Goal: Transaction & Acquisition: Purchase product/service

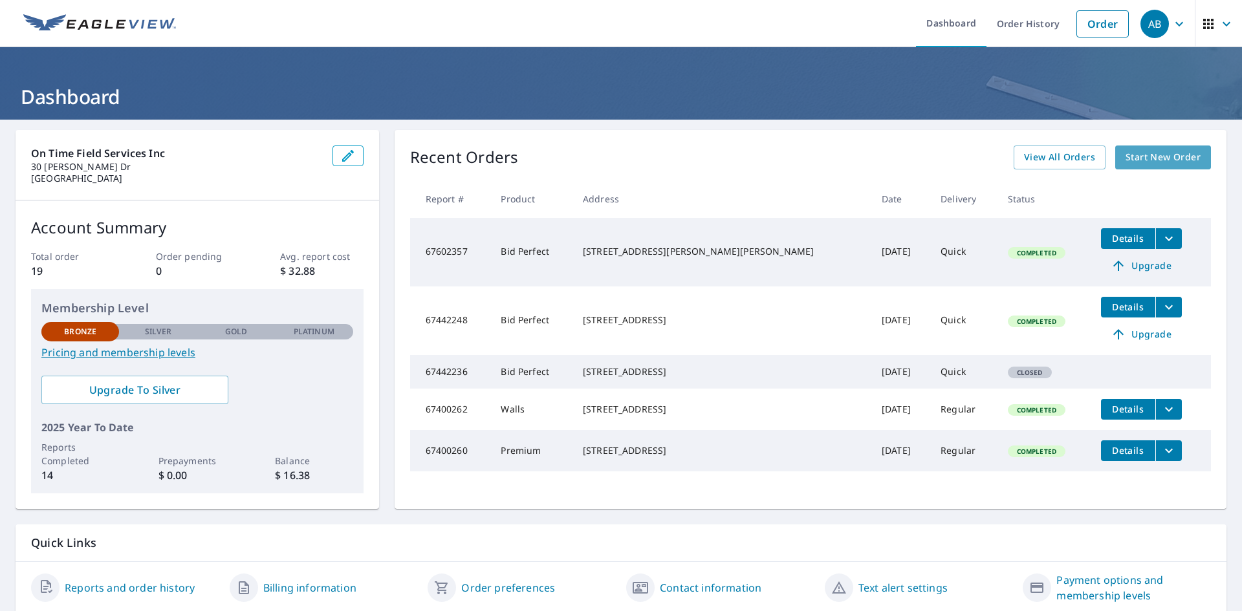
click at [1168, 164] on span "Start New Order" at bounding box center [1162, 157] width 75 height 16
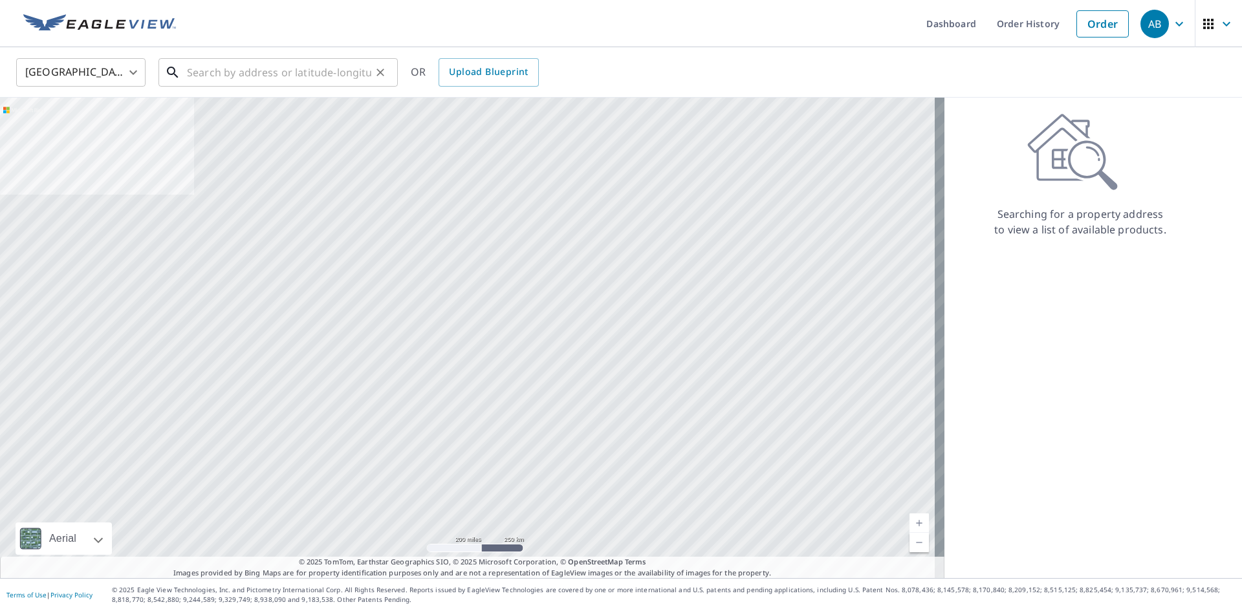
click at [263, 81] on input "text" at bounding box center [279, 72] width 184 height 36
click at [266, 81] on input "text" at bounding box center [279, 72] width 184 height 36
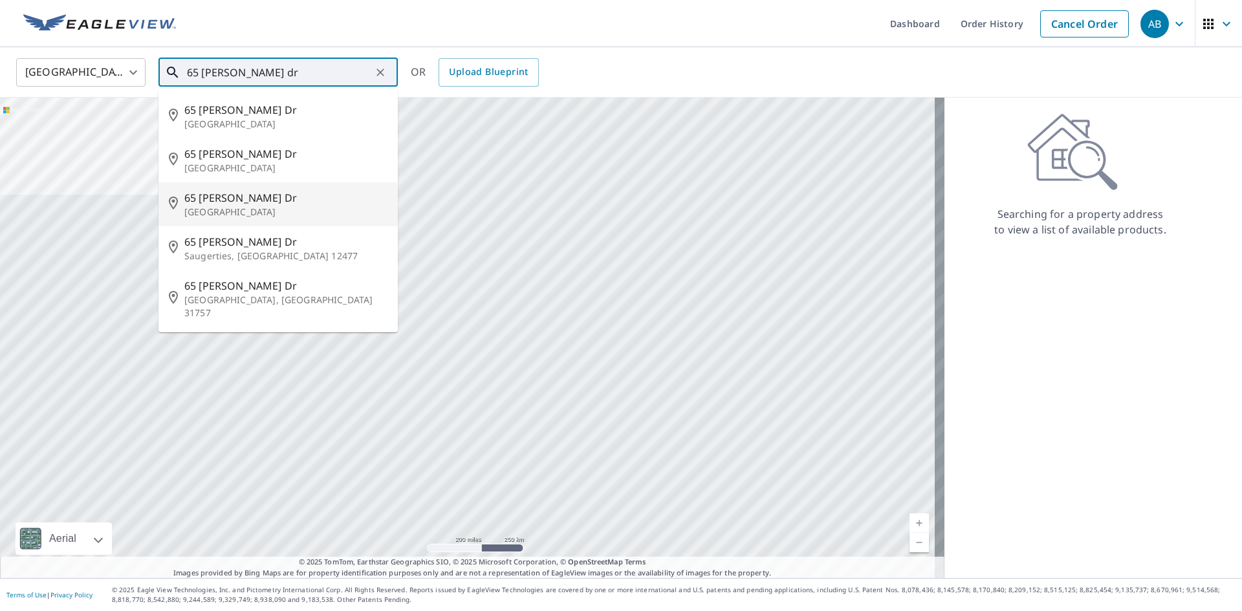
click at [228, 200] on span "65 [PERSON_NAME] Dr" at bounding box center [285, 198] width 203 height 16
type input "[STREET_ADDRESS][PERSON_NAME][PERSON_NAME]"
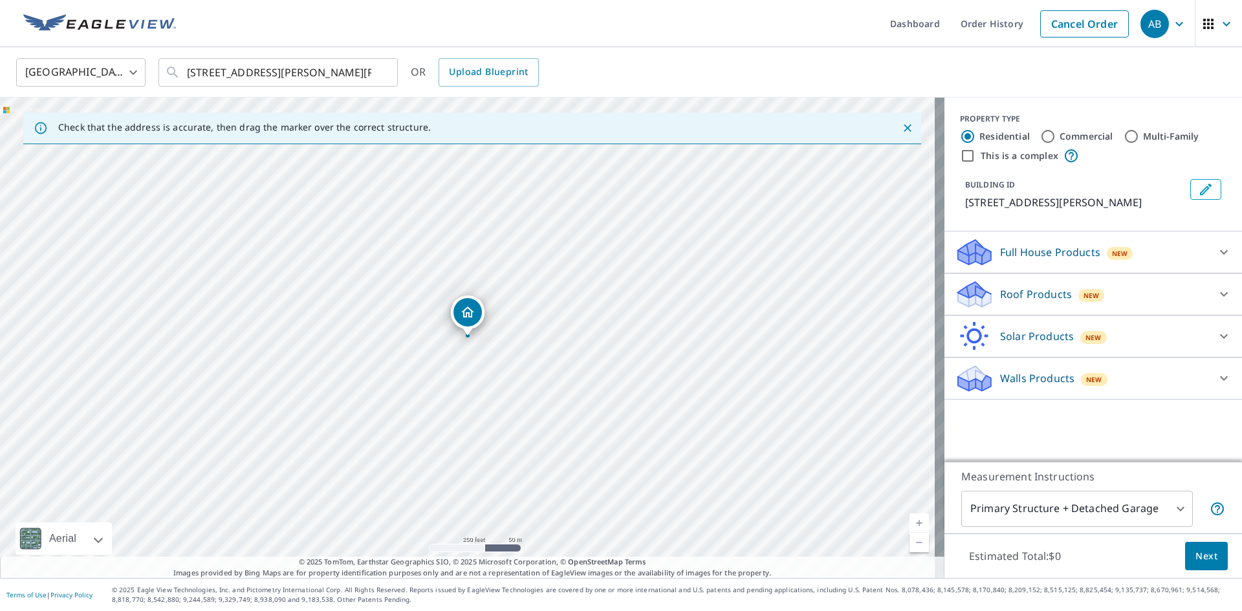
click at [1025, 384] on p "Walls Products" at bounding box center [1037, 379] width 74 height 16
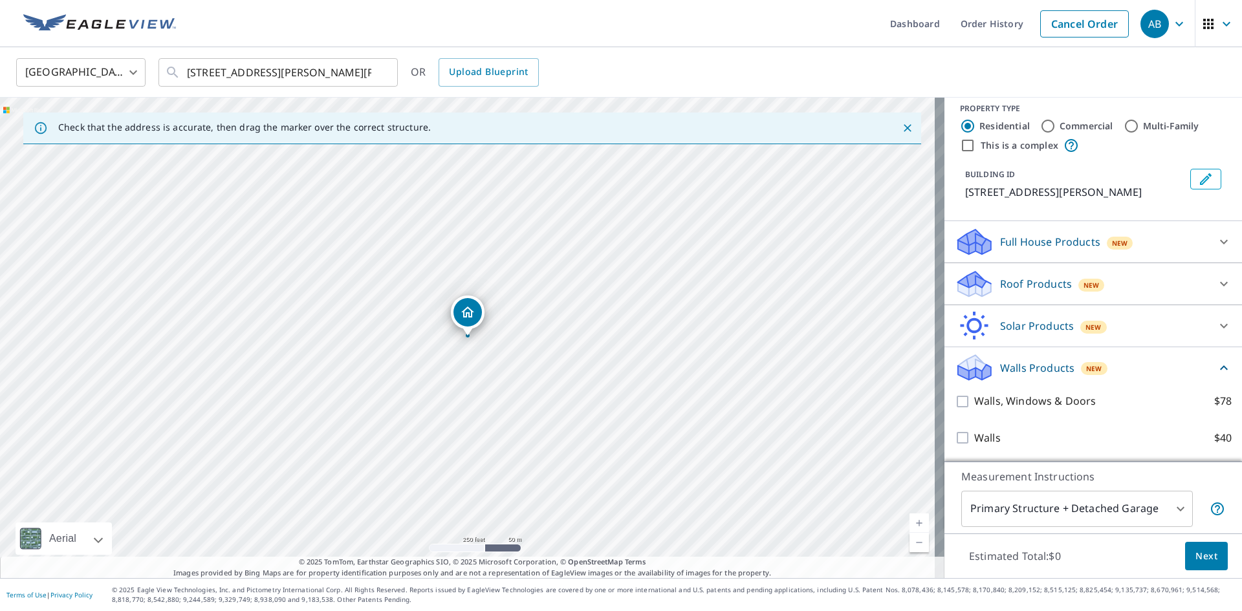
click at [1050, 234] on p "Full House Products" at bounding box center [1050, 242] width 100 height 16
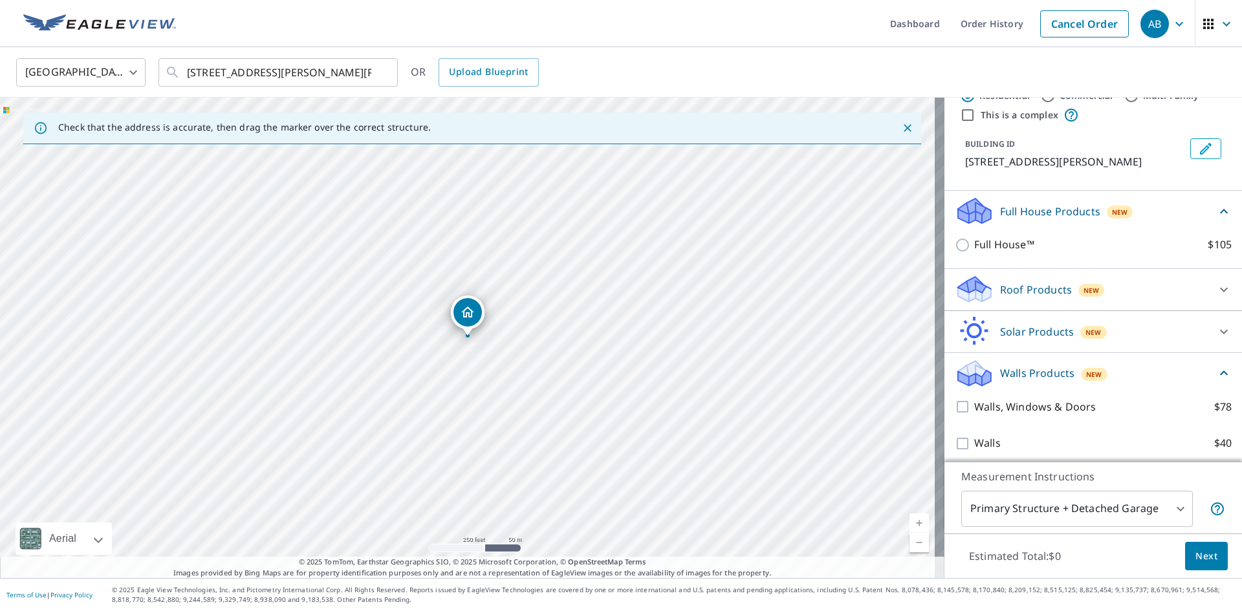
scroll to position [47, 0]
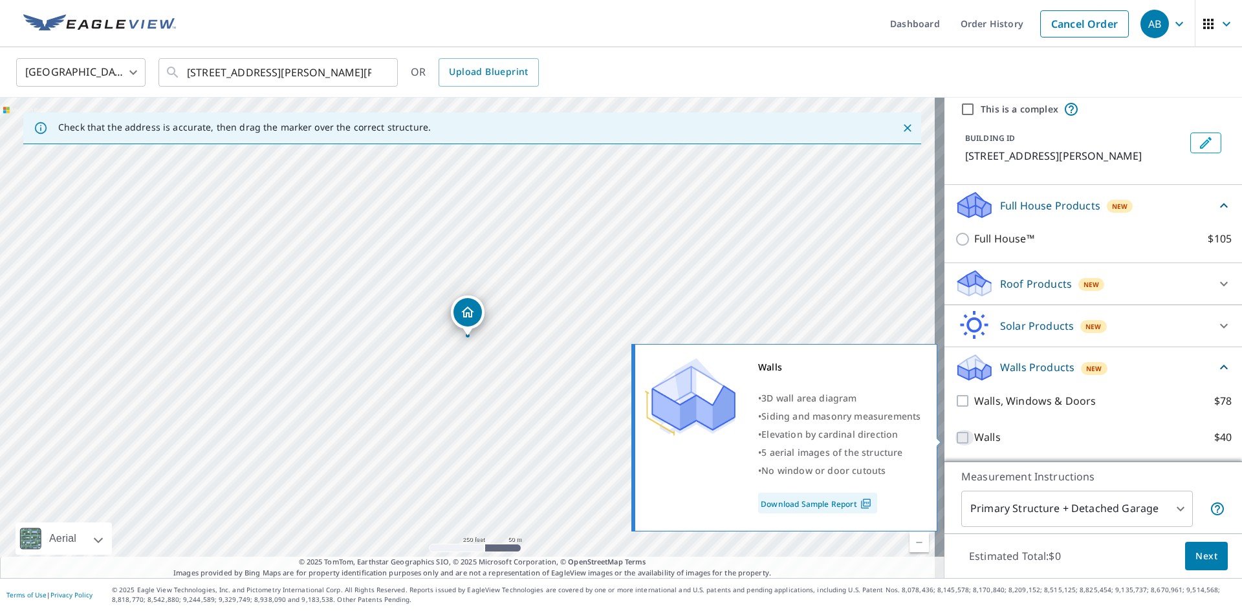
click at [955, 439] on input "Walls $40" at bounding box center [964, 438] width 19 height 16
checkbox input "true"
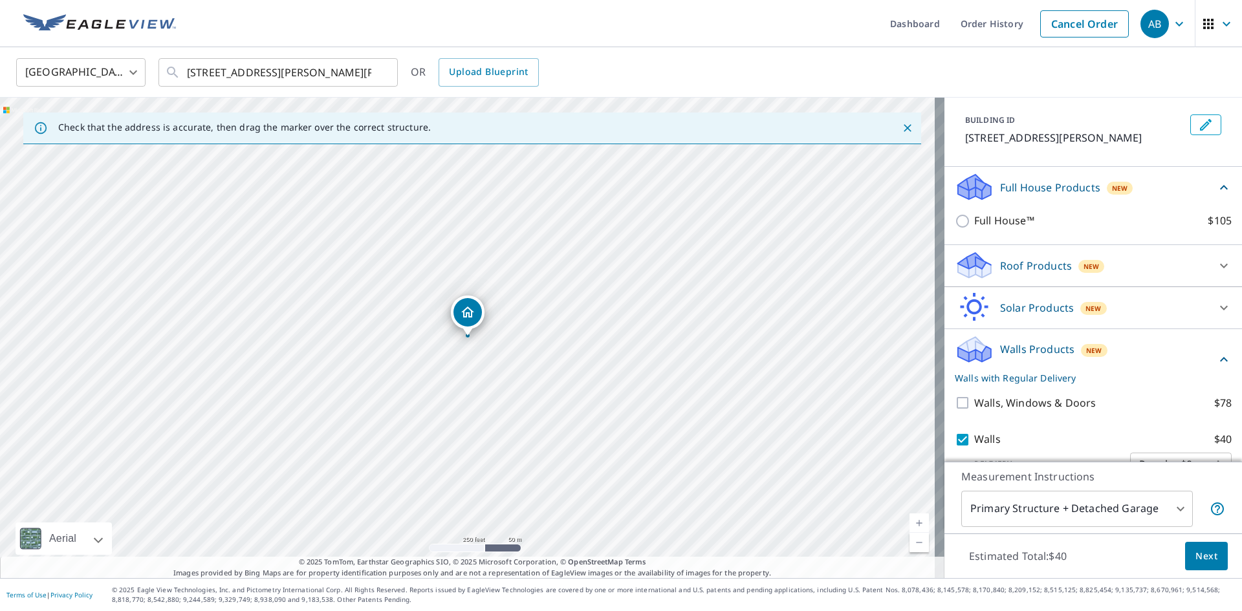
scroll to position [95, 0]
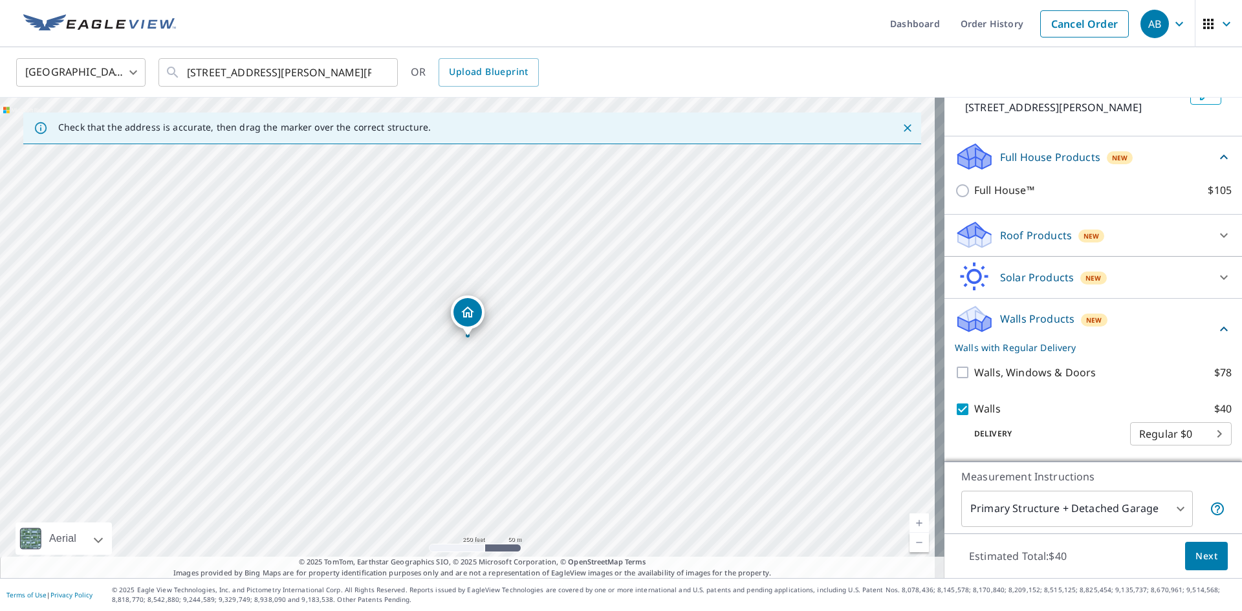
click at [1171, 515] on body "AB AB Dashboard Order History Cancel Order AB [GEOGRAPHIC_DATA] [GEOGRAPHIC_DAT…" at bounding box center [621, 305] width 1242 height 611
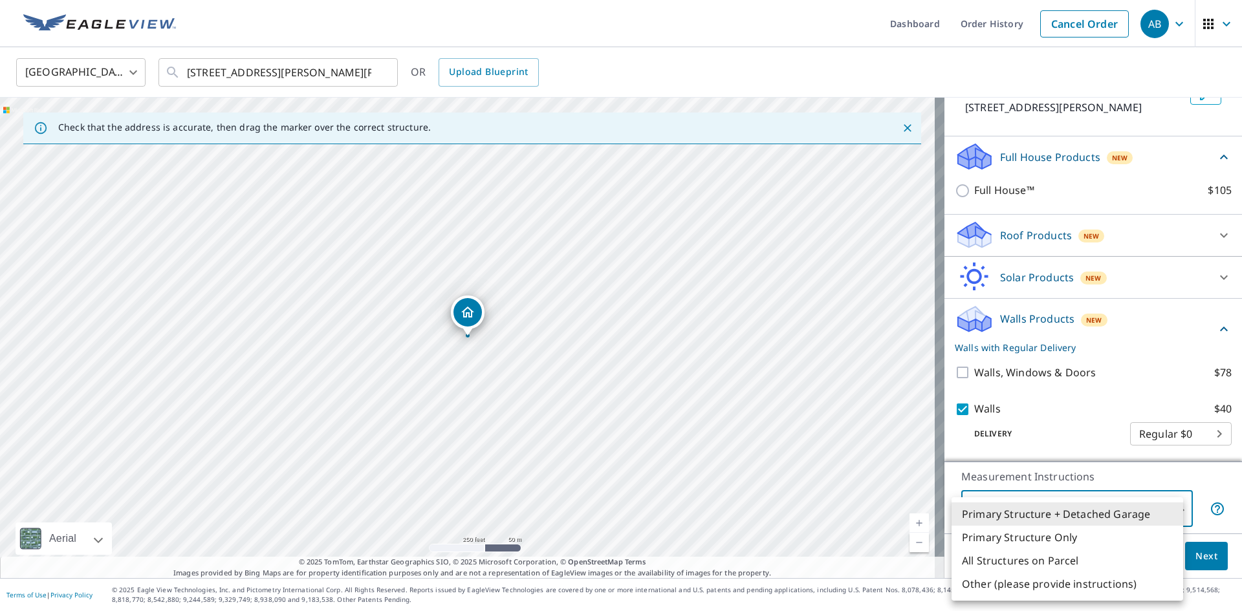
click at [1055, 536] on li "Primary Structure Only" at bounding box center [1067, 537] width 232 height 23
type input "2"
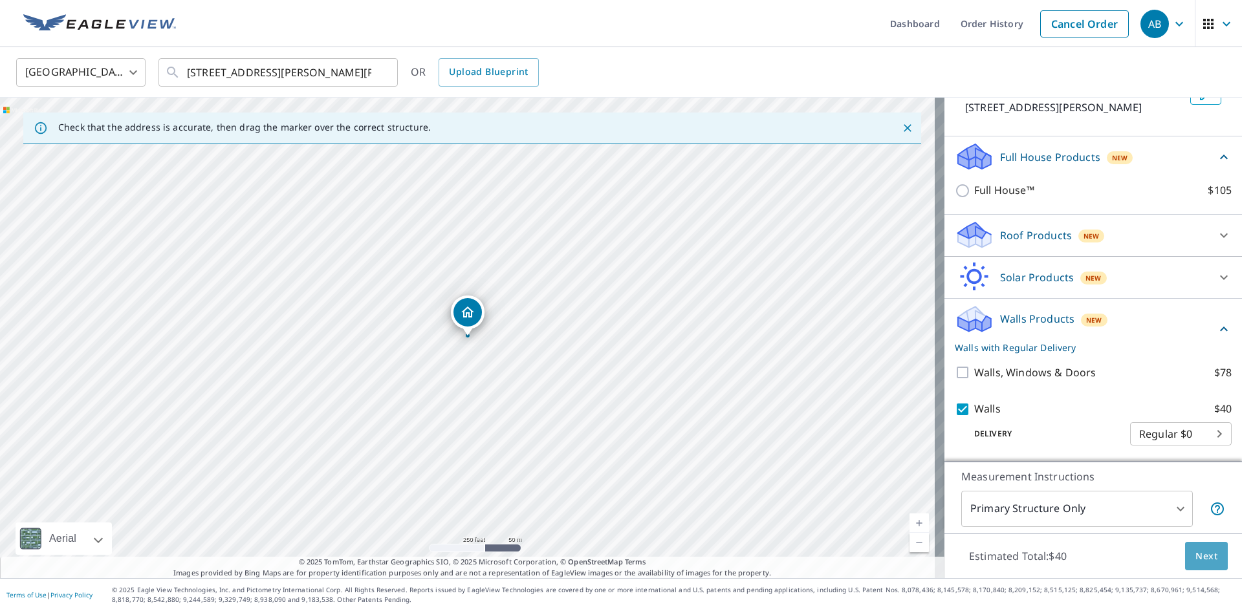
click at [1196, 554] on span "Next" at bounding box center [1206, 556] width 22 height 16
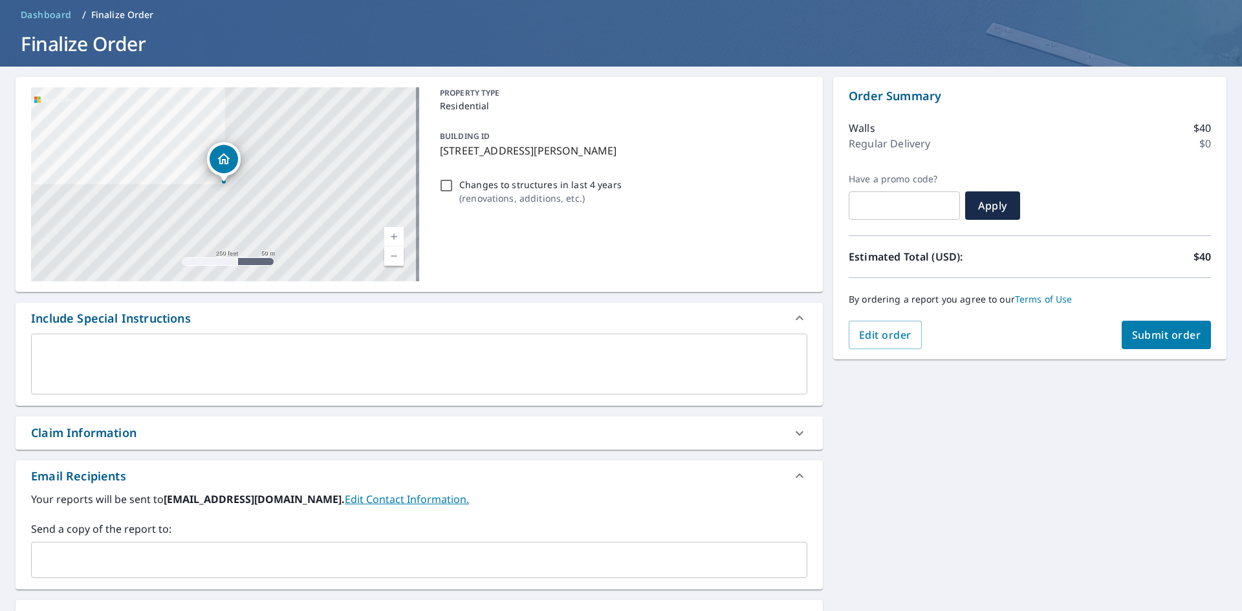
scroll to position [24, 0]
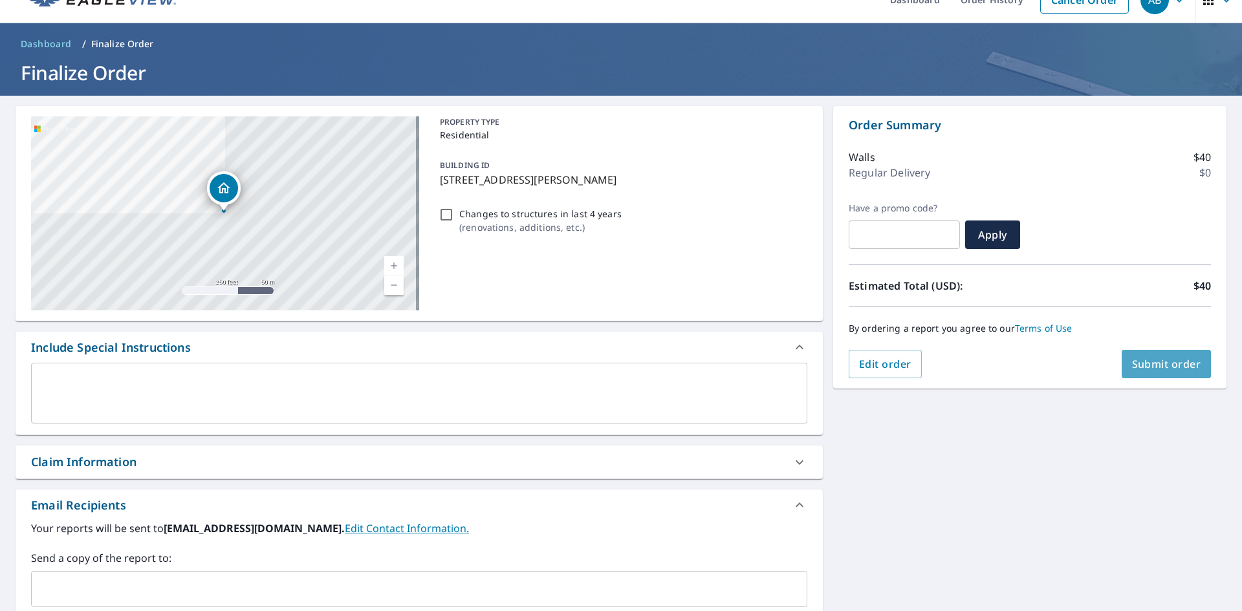
click at [1157, 366] on span "Submit order" at bounding box center [1166, 364] width 69 height 14
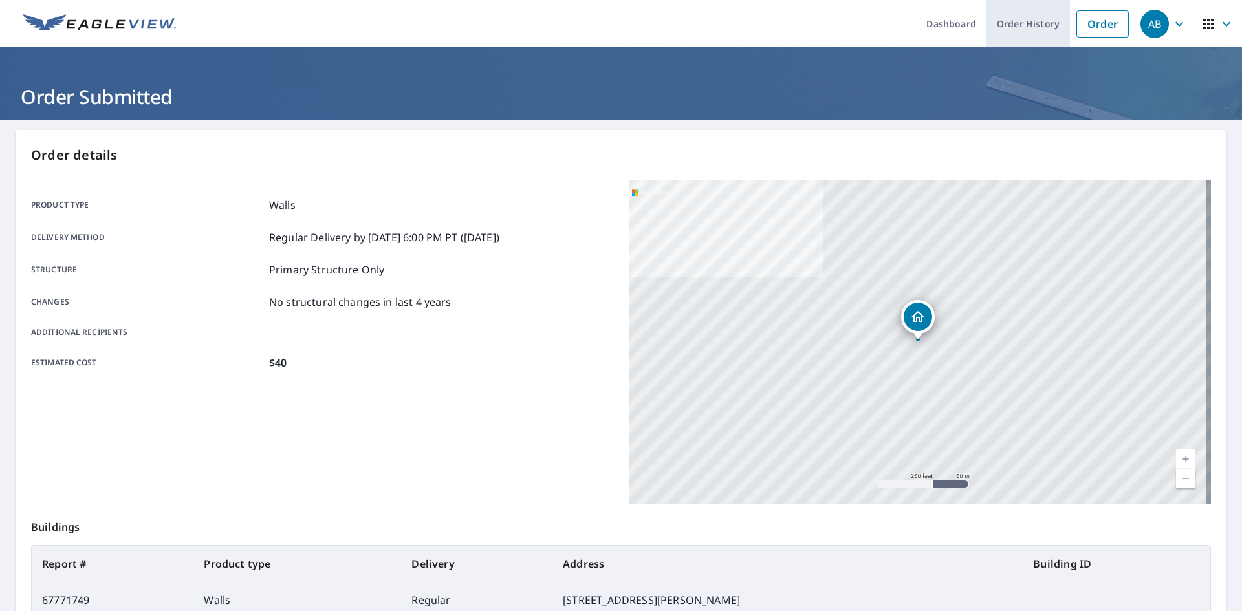
click at [999, 18] on link "Order History" at bounding box center [1027, 23] width 83 height 47
